Goal: Navigation & Orientation: Find specific page/section

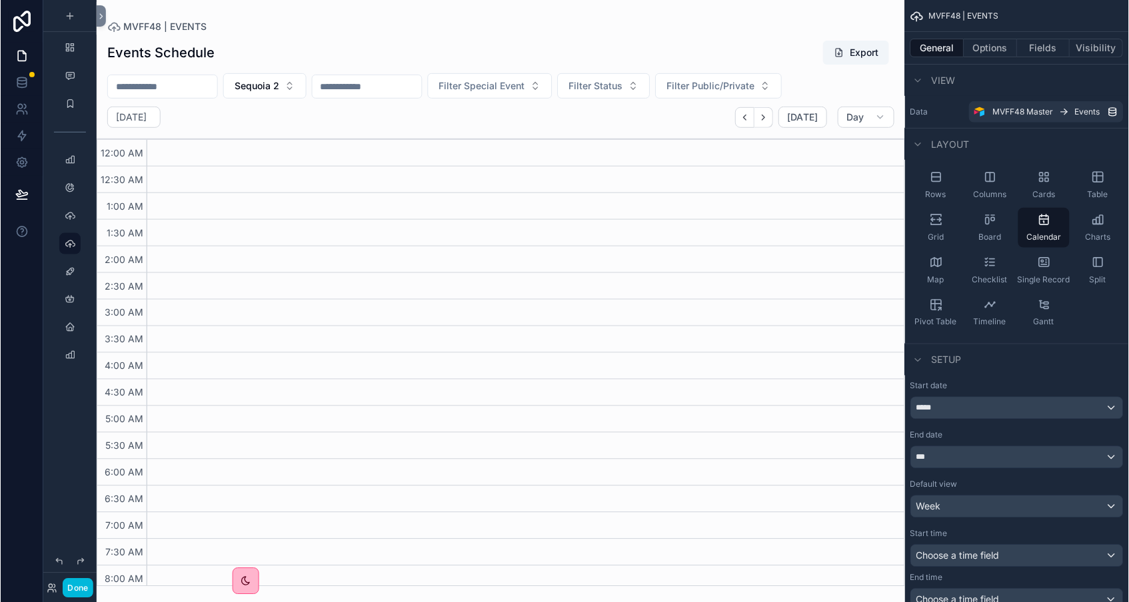
scroll to position [516, 0]
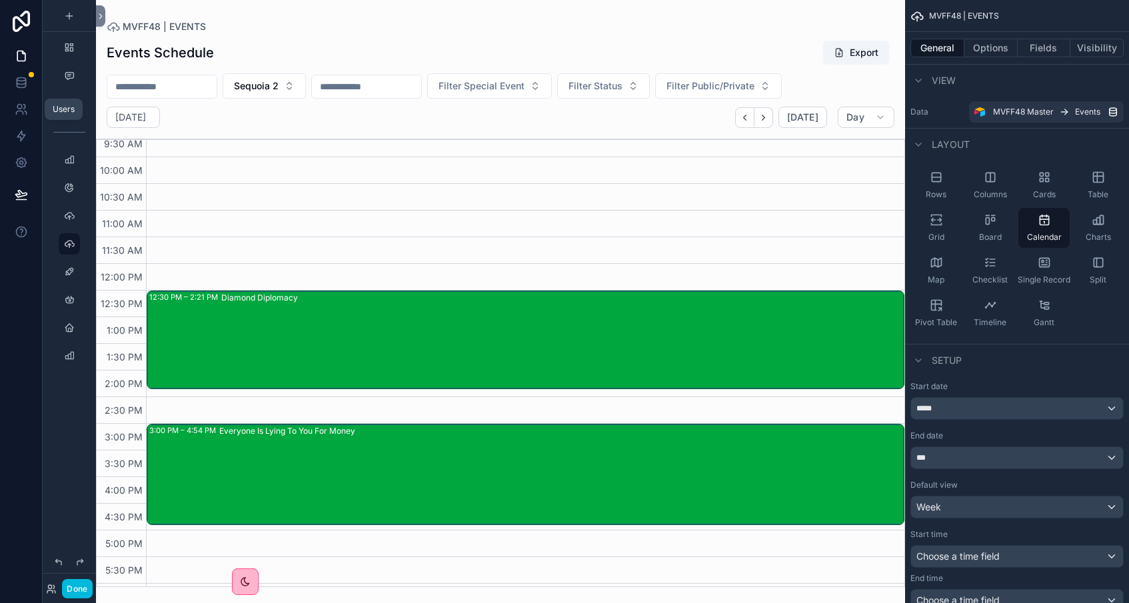
click at [22, 107] on icon at bounding box center [21, 109] width 13 height 13
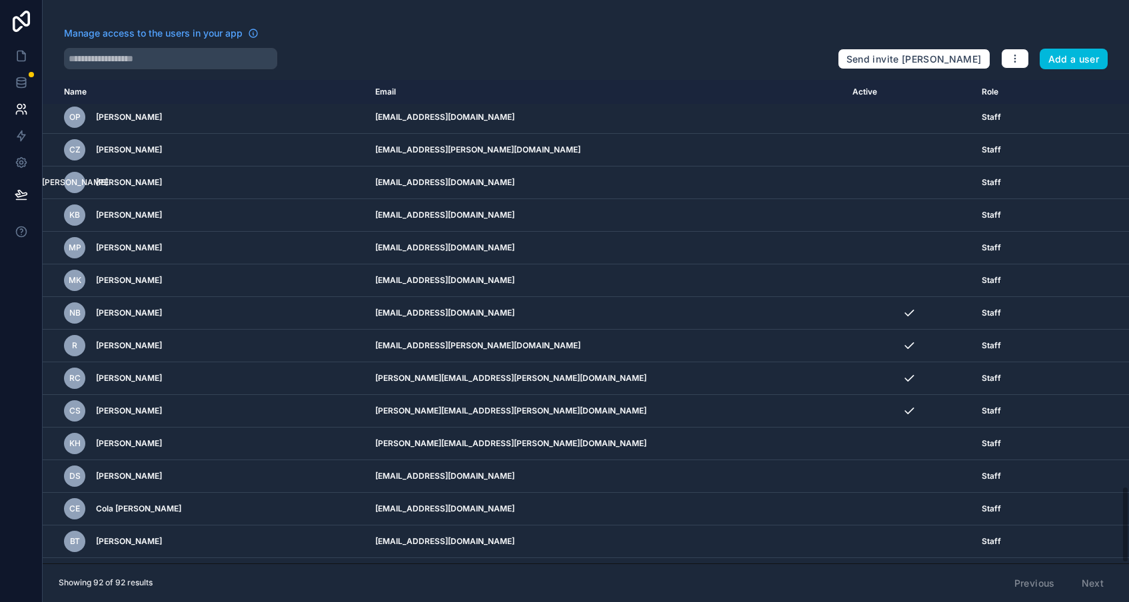
scroll to position [2545, 0]
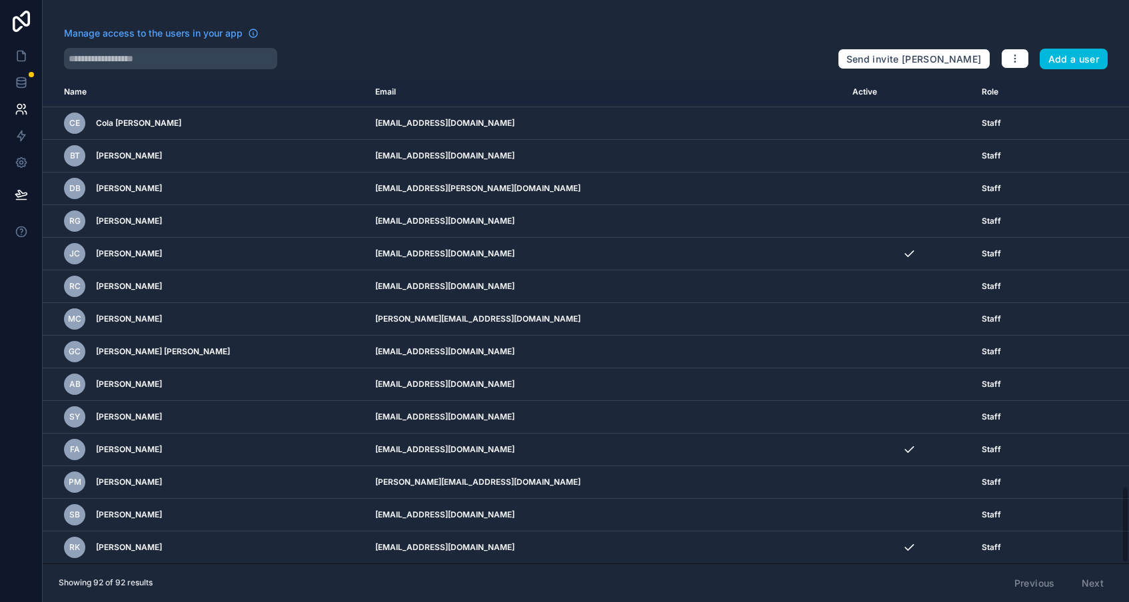
click at [17, 18] on icon at bounding box center [21, 21] width 17 height 21
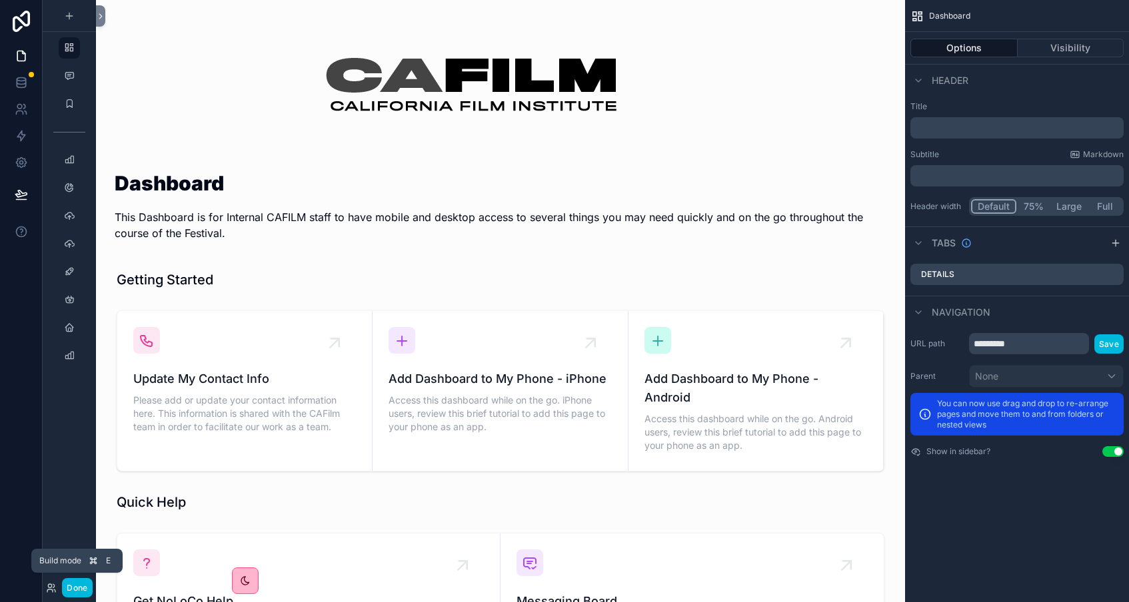
click at [81, 590] on button "Done" at bounding box center [77, 587] width 30 height 19
